Goal: Task Accomplishment & Management: Manage account settings

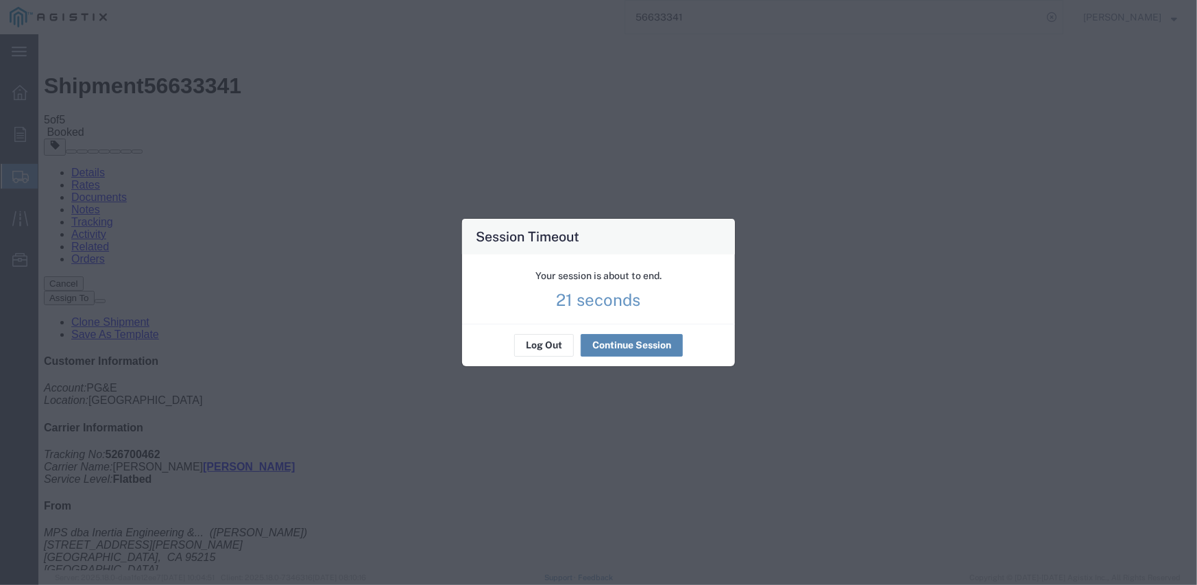
click at [641, 346] on button "Continue Session" at bounding box center [632, 346] width 102 height 22
click at [639, 347] on button "Continue Session" at bounding box center [632, 346] width 102 height 22
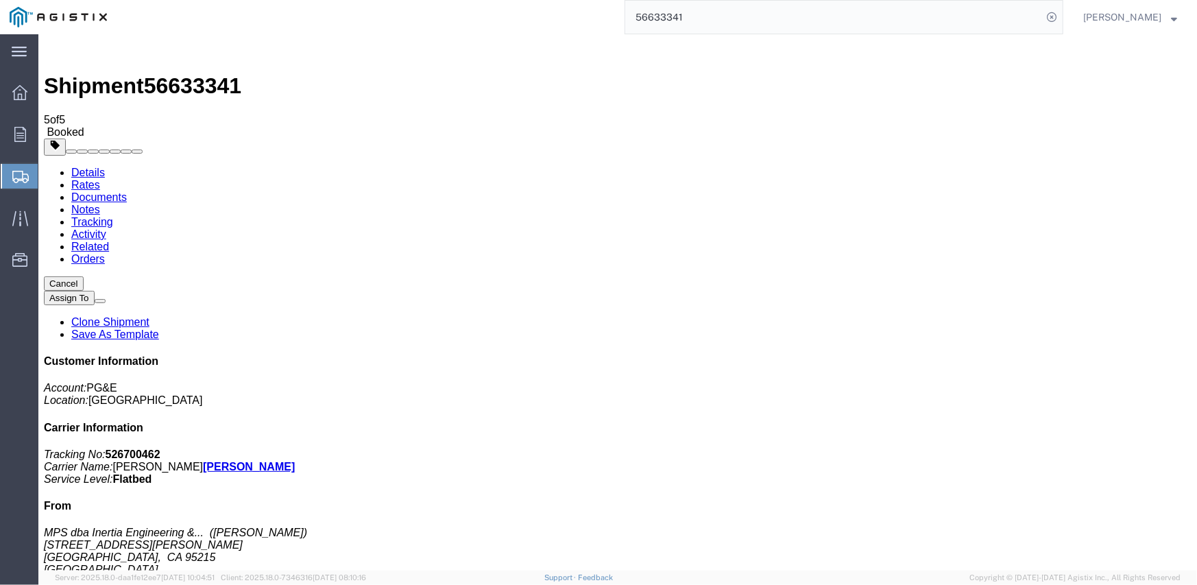
click at [668, 27] on input "56633341" at bounding box center [833, 17] width 417 height 33
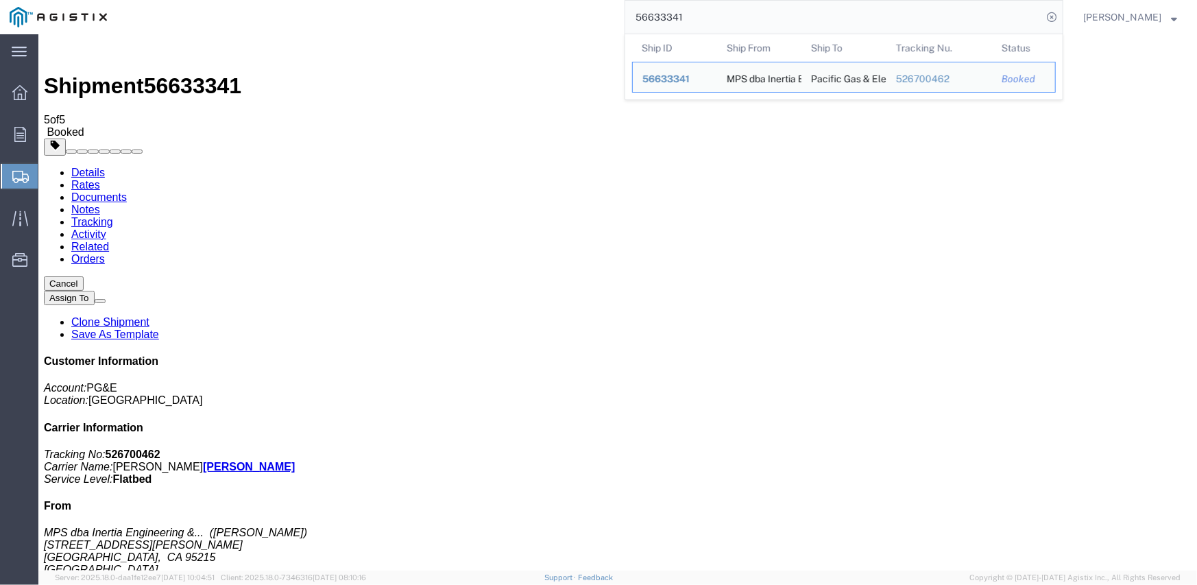
click at [668, 27] on input "56633341" at bounding box center [833, 17] width 417 height 33
paste input "704768"
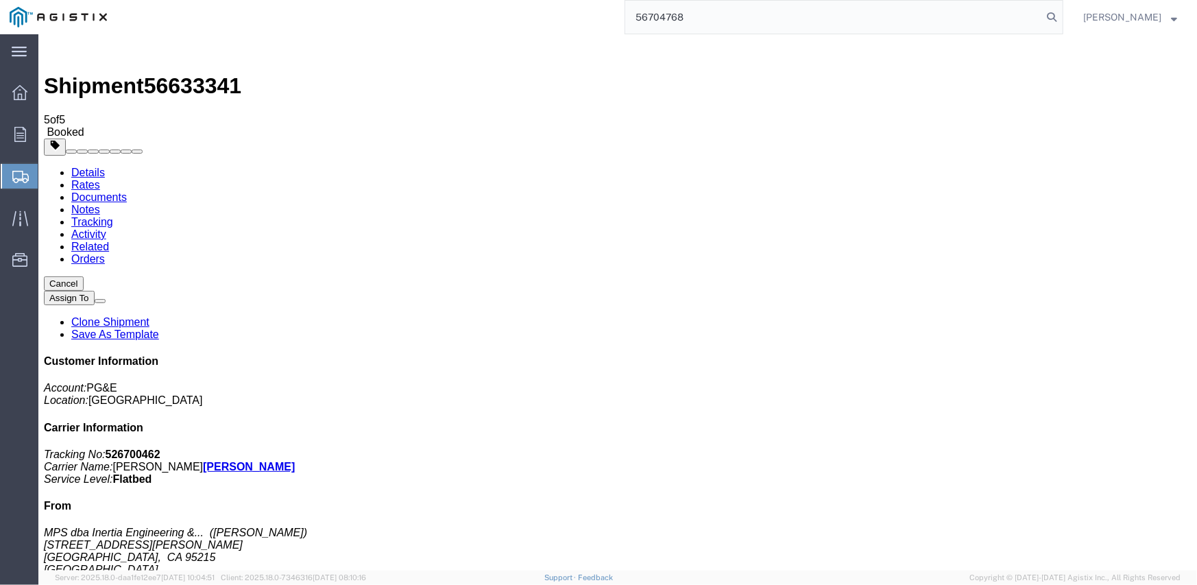
type input "56704768"
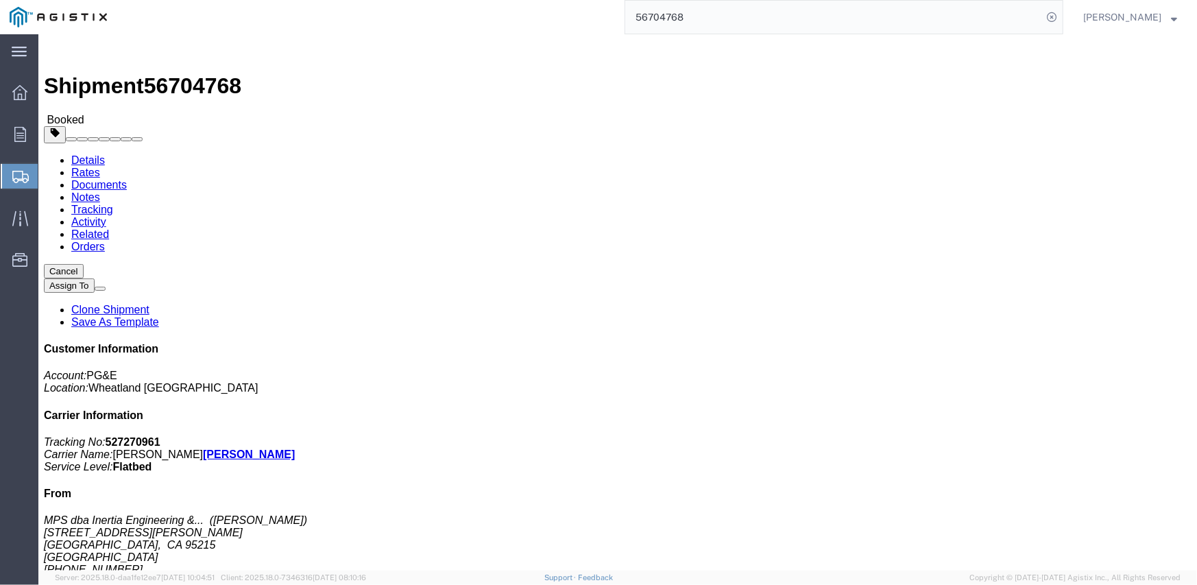
click link "Documents"
